Goal: Find specific page/section: Find specific page/section

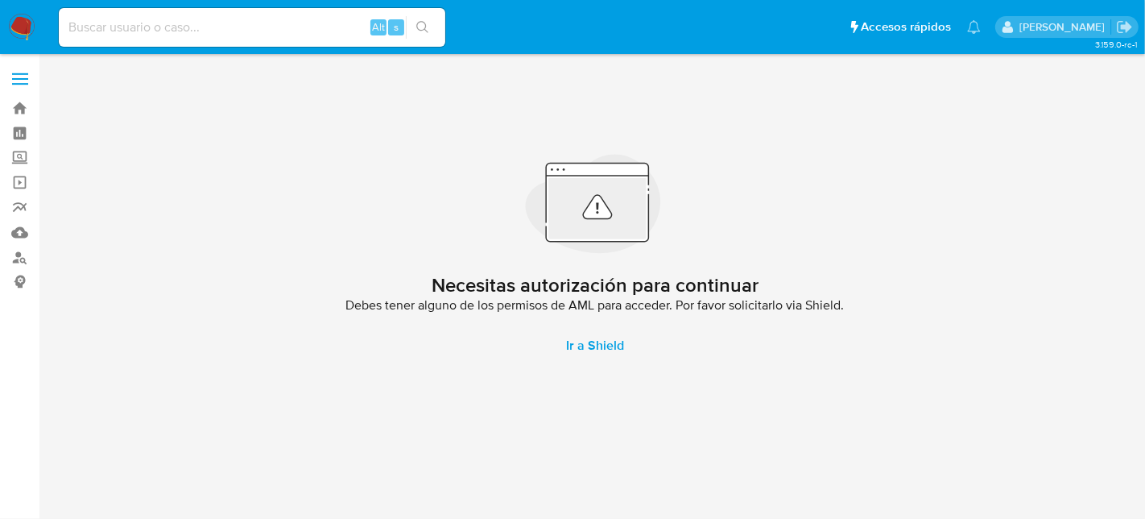
click at [232, 31] on input at bounding box center [252, 27] width 386 height 21
paste input "1588950659"
type input "1588950659"
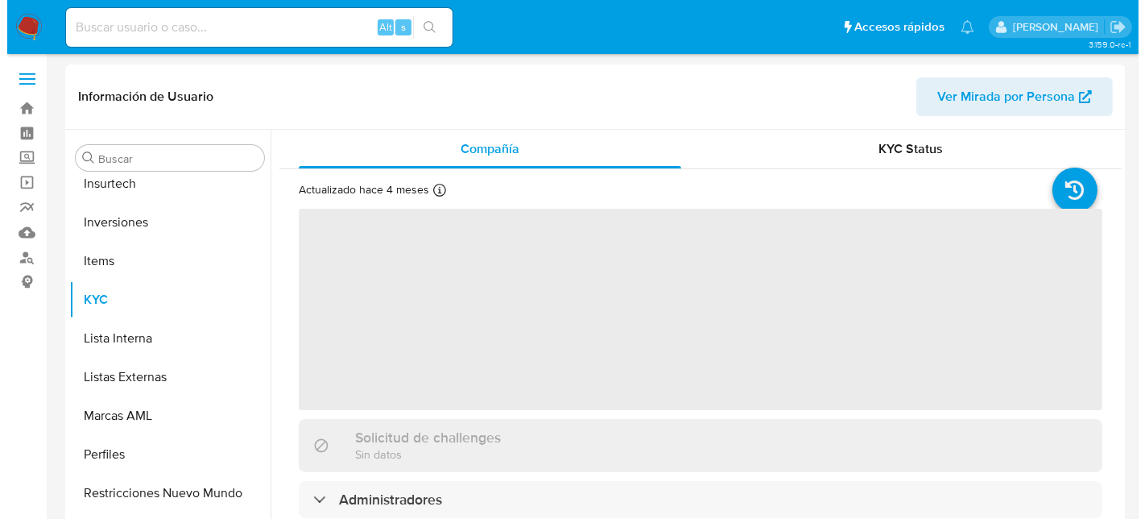
scroll to position [757, 0]
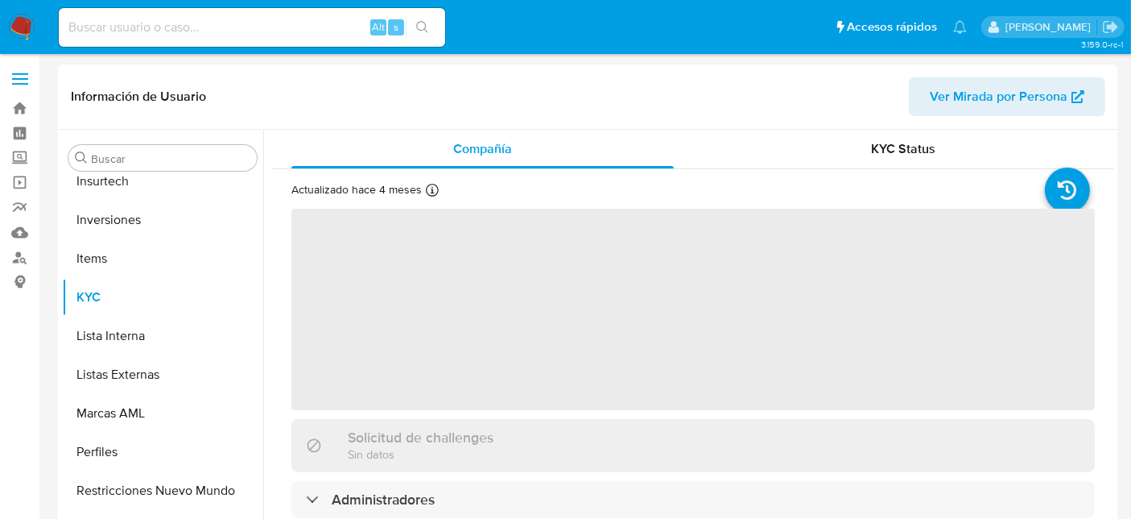
scroll to position [757, 0]
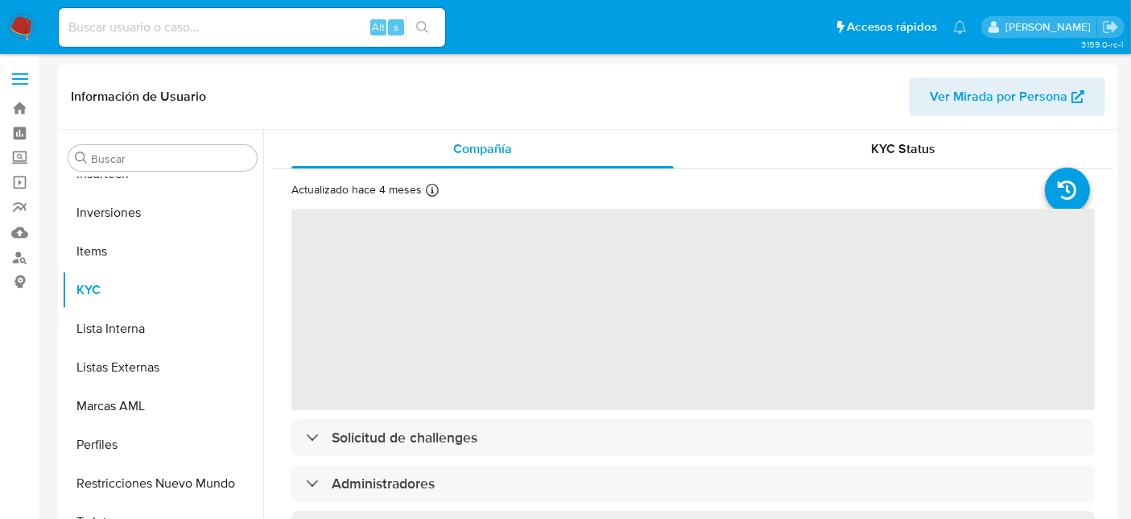
select select "10"
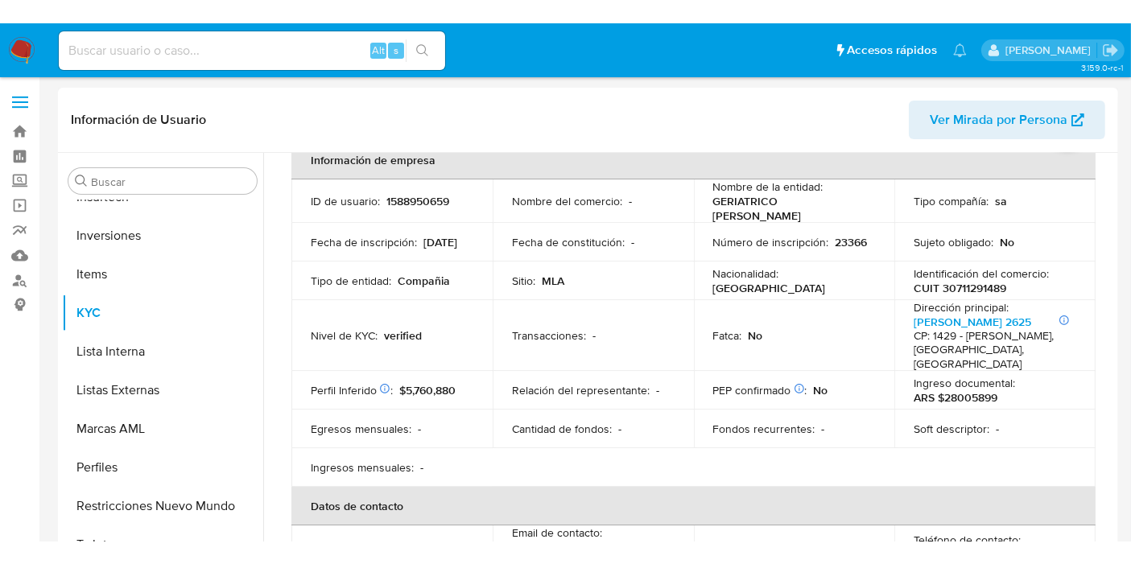
scroll to position [357, 0]
